Goal: Book appointment/travel/reservation

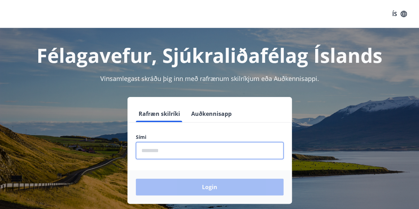
click at [170, 155] on input "phone" at bounding box center [210, 150] width 148 height 17
type input "********"
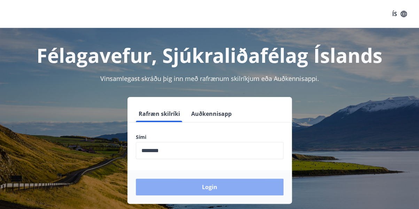
click at [188, 189] on button "Login" at bounding box center [210, 186] width 148 height 17
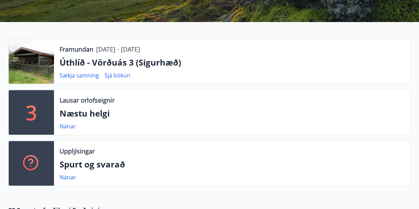
scroll to position [128, 0]
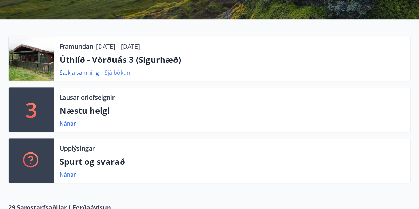
click at [124, 71] on link "Sjá bókun" at bounding box center [118, 73] width 26 height 8
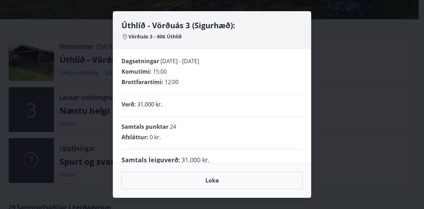
click at [242, 139] on div "Afsláttur : 0 kr." at bounding box center [212, 137] width 181 height 8
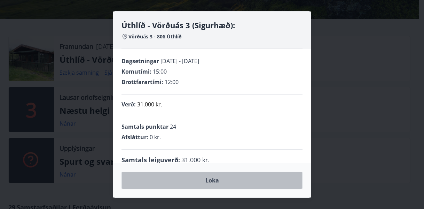
click at [207, 185] on button "Loka" at bounding box center [212, 179] width 181 height 17
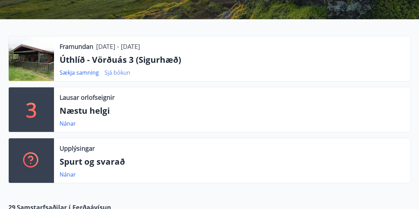
click at [110, 74] on link "Sjá bókun" at bounding box center [118, 73] width 26 height 8
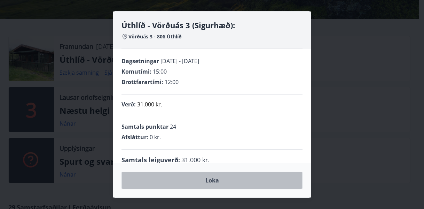
click at [207, 181] on button "Loka" at bounding box center [212, 179] width 181 height 17
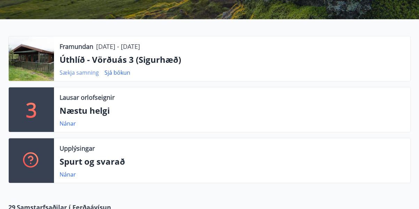
click at [78, 71] on link "Sækja samning" at bounding box center [79, 73] width 39 height 8
click at [41, 60] on div at bounding box center [31, 58] width 45 height 45
click at [70, 124] on link "Nánar" at bounding box center [68, 123] width 16 height 8
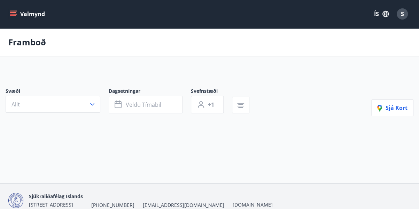
type input "*"
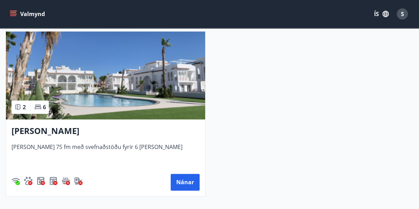
scroll to position [345, 0]
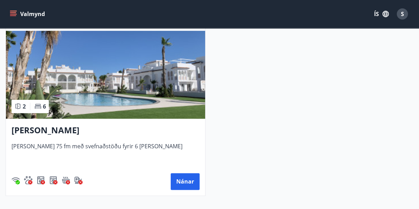
click at [39, 133] on h3 "[PERSON_NAME]" at bounding box center [105, 130] width 188 height 13
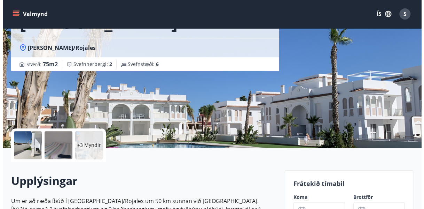
scroll to position [79, 0]
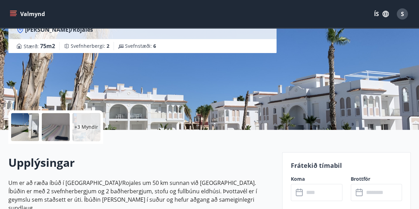
click at [99, 118] on div "+3 Myndir" at bounding box center [86, 127] width 28 height 28
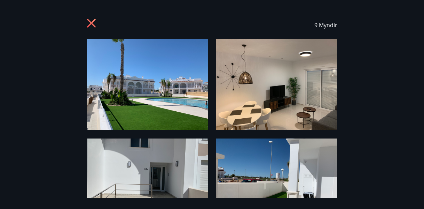
click at [173, 99] on img at bounding box center [147, 84] width 121 height 91
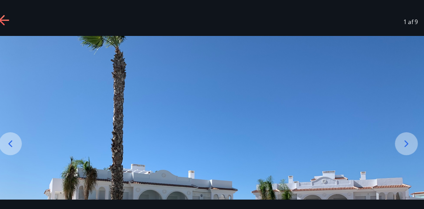
click at [342, 143] on img at bounding box center [212, 198] width 424 height 318
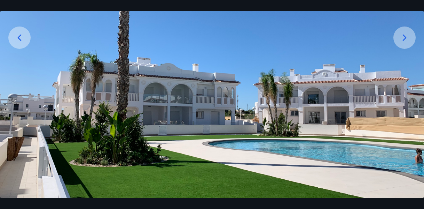
scroll to position [107, 0]
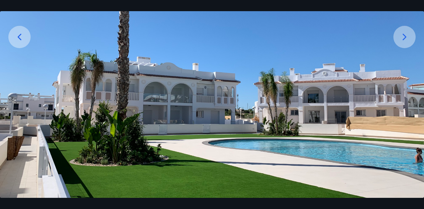
click at [408, 32] on icon at bounding box center [404, 36] width 11 height 11
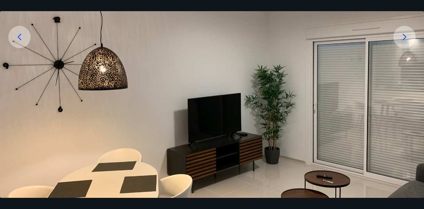
click at [408, 32] on icon at bounding box center [404, 36] width 11 height 11
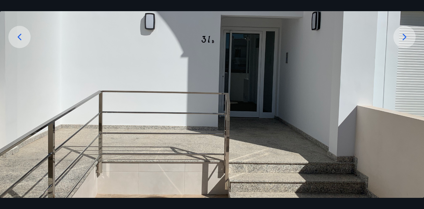
click at [408, 32] on icon at bounding box center [404, 36] width 11 height 11
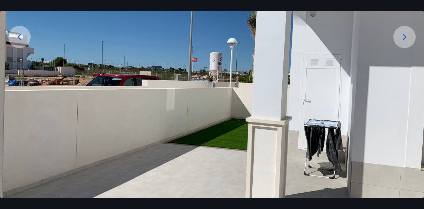
click at [408, 32] on icon at bounding box center [404, 36] width 11 height 11
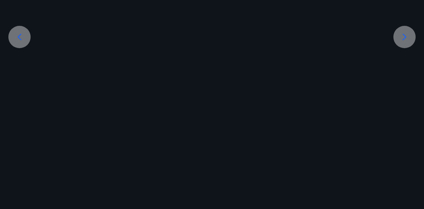
scroll to position [80, 0]
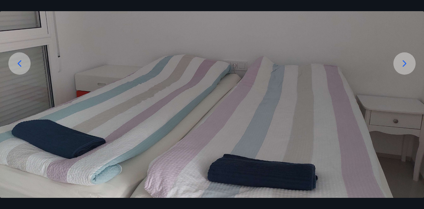
click at [408, 32] on img at bounding box center [212, 78] width 424 height 239
click at [406, 64] on icon at bounding box center [404, 63] width 11 height 11
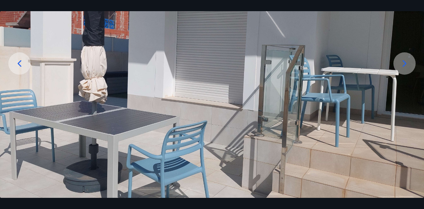
click at [406, 64] on icon at bounding box center [404, 63] width 11 height 11
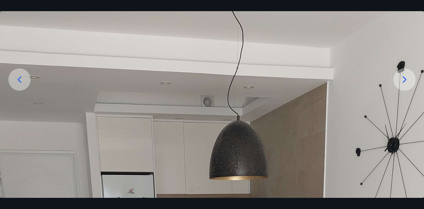
scroll to position [63, 0]
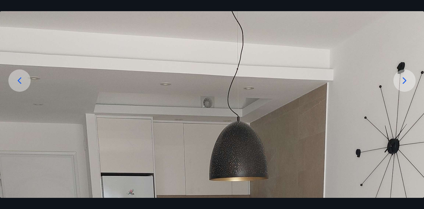
click at [410, 79] on icon at bounding box center [404, 80] width 11 height 11
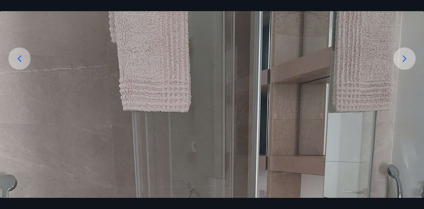
scroll to position [84, 0]
click at [408, 59] on icon at bounding box center [404, 59] width 11 height 11
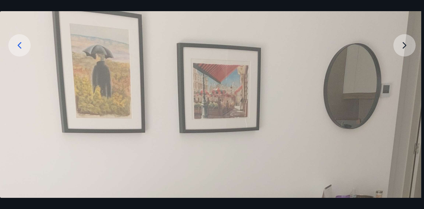
scroll to position [92, 0]
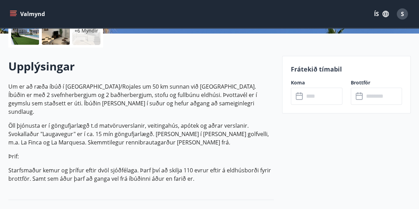
scroll to position [252, 0]
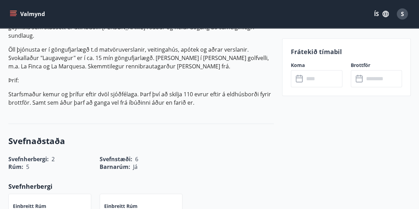
click at [319, 76] on input "text" at bounding box center [323, 78] width 38 height 17
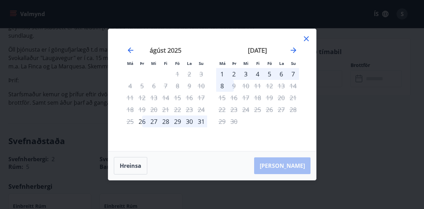
click at [225, 73] on div "1" at bounding box center [222, 74] width 12 height 12
click at [293, 75] on div "7" at bounding box center [293, 74] width 12 height 12
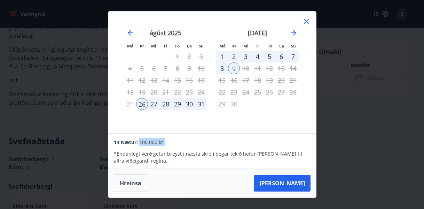
drag, startPoint x: 140, startPoint y: 142, endPoint x: 167, endPoint y: 143, distance: 27.2
click at [167, 143] on div "14 Nætur: 100.000 kr." at bounding box center [212, 142] width 196 height 8
click at [223, 60] on div "1" at bounding box center [222, 57] width 12 height 12
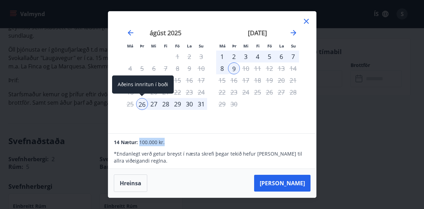
click at [144, 102] on div "26" at bounding box center [142, 104] width 12 height 12
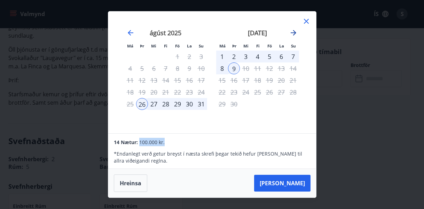
click at [296, 33] on icon "Move forward to switch to the next month." at bounding box center [294, 33] width 6 height 6
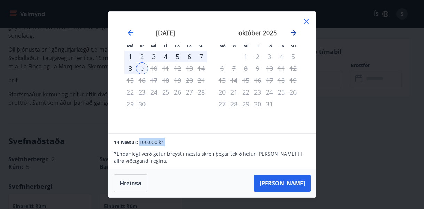
click at [296, 33] on icon "Move forward to switch to the next month." at bounding box center [294, 33] width 6 height 6
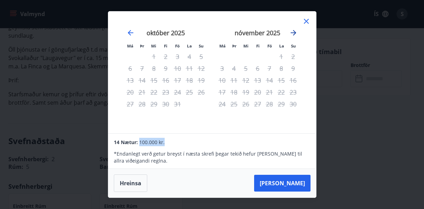
click at [296, 33] on icon "Move forward to switch to the next month." at bounding box center [294, 33] width 6 height 6
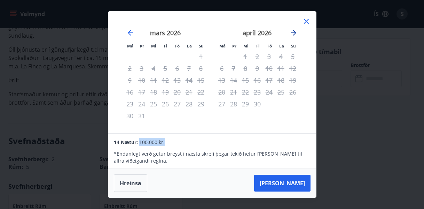
click at [296, 33] on icon "Move forward to switch to the next month." at bounding box center [294, 33] width 6 height 6
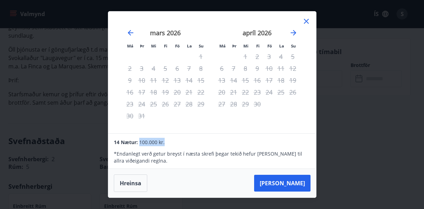
click at [309, 20] on icon at bounding box center [306, 21] width 8 height 8
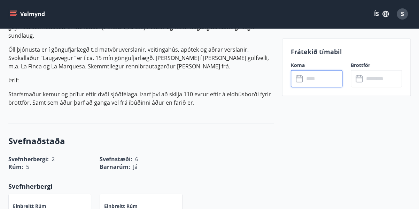
click at [327, 83] on input "text" at bounding box center [323, 78] width 38 height 17
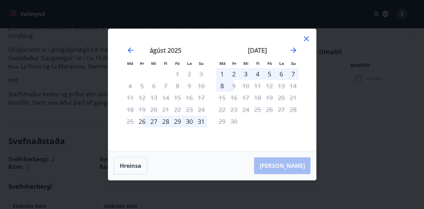
click at [224, 74] on div "1" at bounding box center [222, 74] width 12 height 12
click at [261, 72] on div "4" at bounding box center [258, 74] width 12 height 12
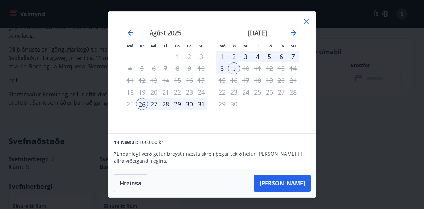
click at [272, 47] on small "Fö" at bounding box center [270, 45] width 5 height 5
click at [288, 56] on div "7" at bounding box center [293, 57] width 12 height 12
click at [293, 55] on div "7" at bounding box center [293, 57] width 12 height 12
click at [306, 25] on icon at bounding box center [306, 21] width 8 height 8
